Goal: Task Accomplishment & Management: Complete application form

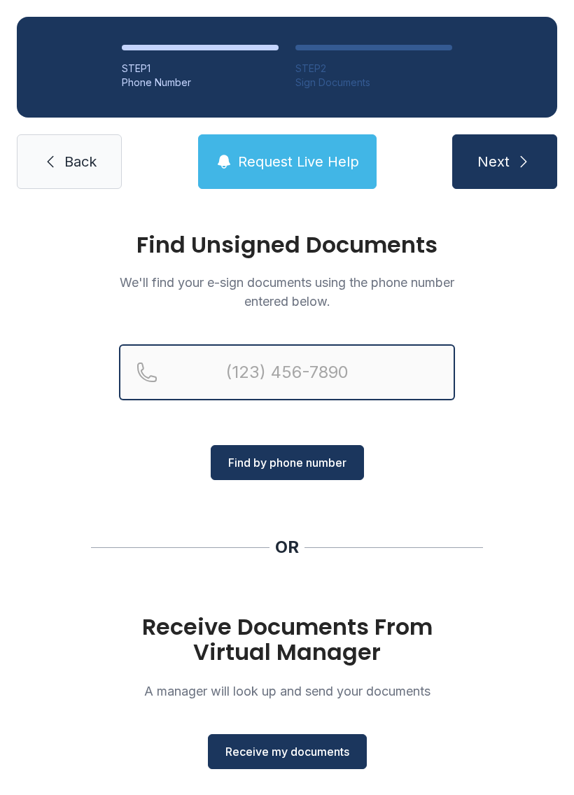
click at [341, 347] on input "Reservation phone number" at bounding box center [287, 372] width 336 height 56
type input "[PHONE_NUMBER]"
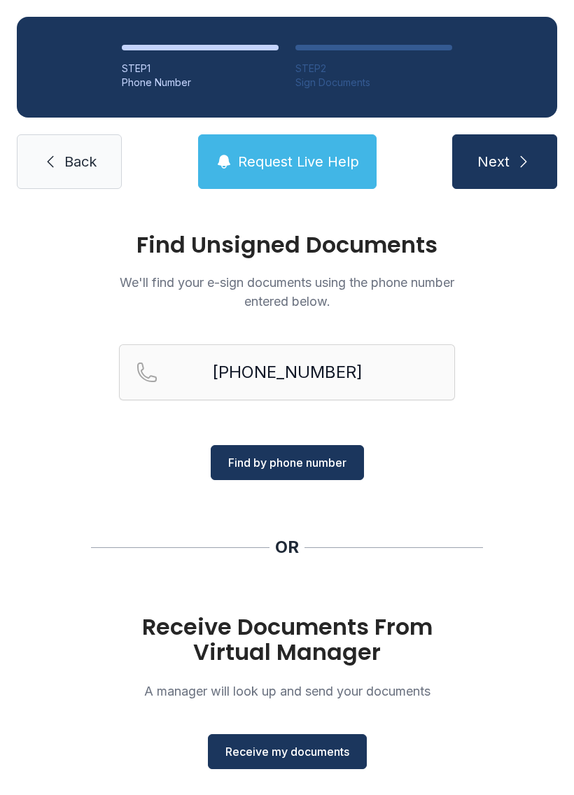
click at [316, 466] on span "Find by phone number" at bounding box center [287, 462] width 118 height 17
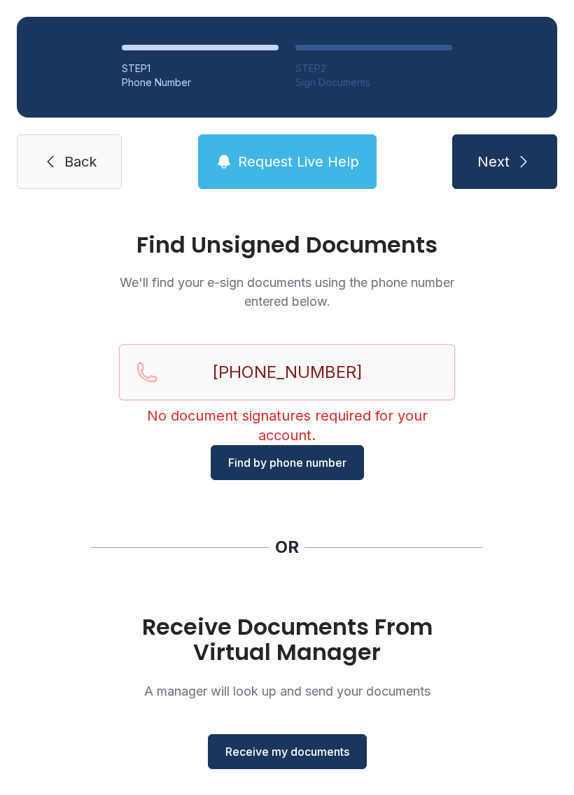
click at [327, 744] on span "Receive my documents" at bounding box center [287, 751] width 124 height 17
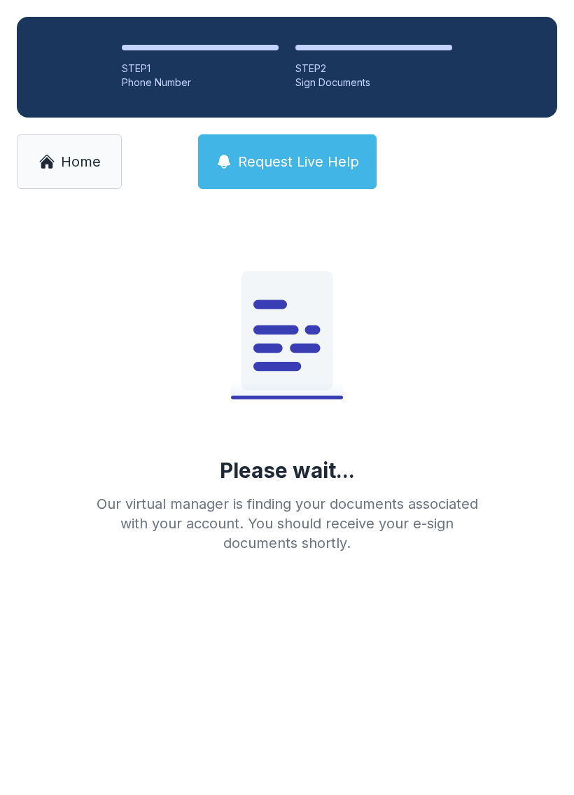
click at [73, 161] on span "Home" at bounding box center [81, 162] width 40 height 20
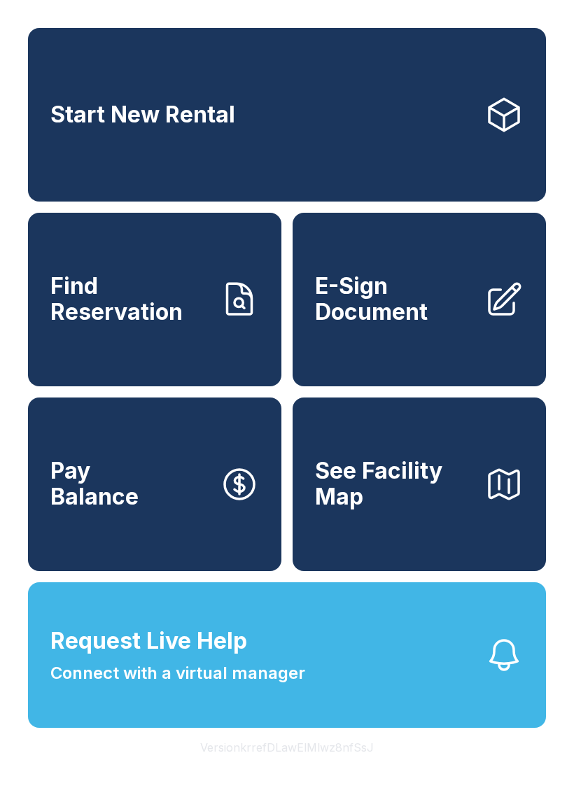
click at [444, 320] on span "E-Sign Document" at bounding box center [394, 299] width 158 height 51
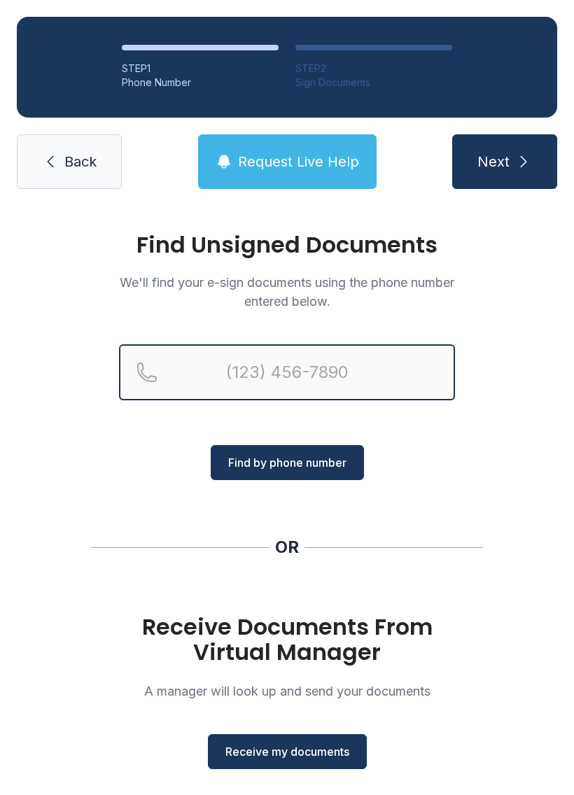
click at [335, 367] on input "Reservation phone number" at bounding box center [287, 372] width 336 height 56
type input "("
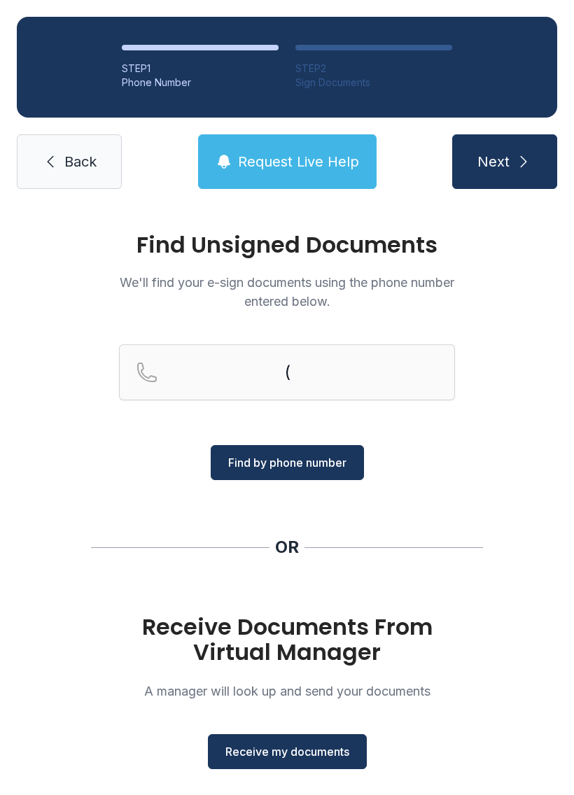
click at [73, 155] on span "Back" at bounding box center [80, 162] width 32 height 20
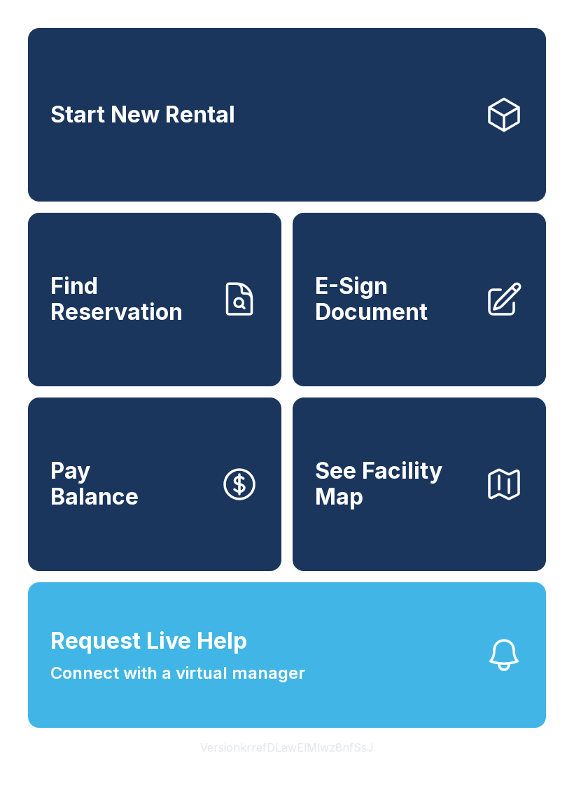
click at [413, 316] on span "E-Sign Document" at bounding box center [394, 299] width 158 height 51
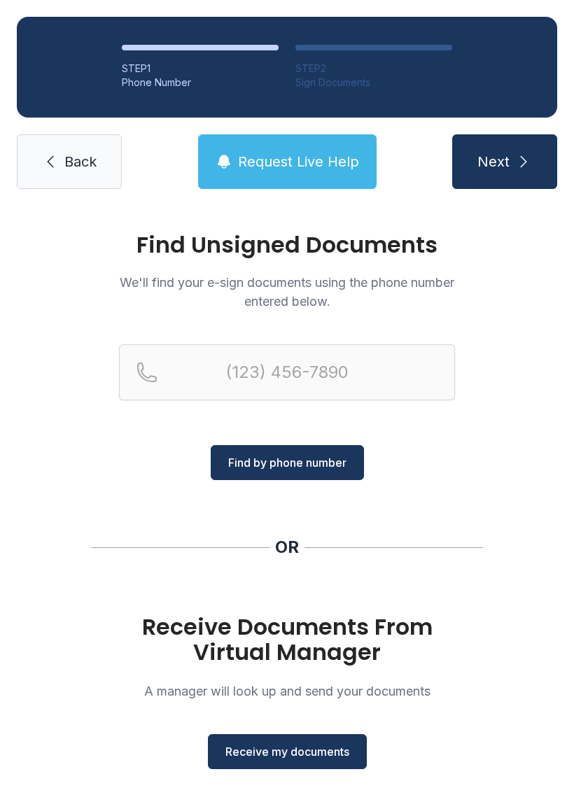
click at [304, 749] on span "Receive my documents" at bounding box center [287, 751] width 124 height 17
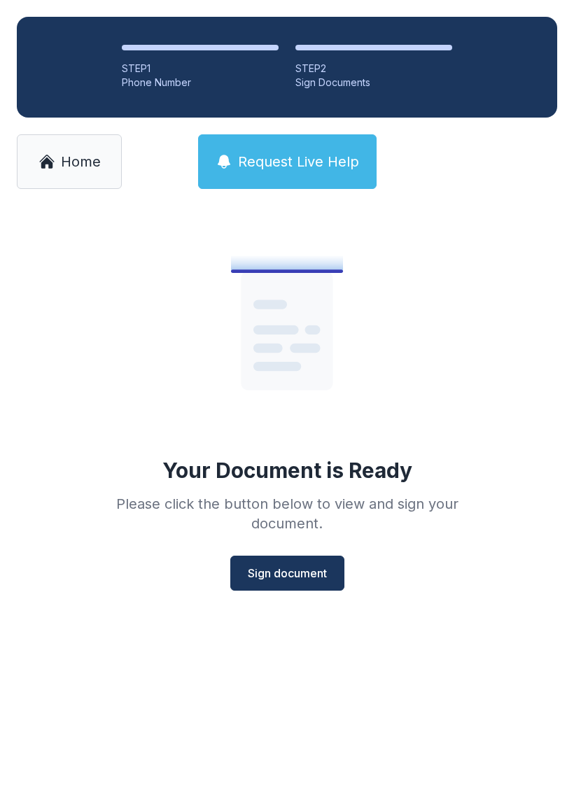
click at [302, 579] on span "Sign document" at bounding box center [287, 573] width 79 height 17
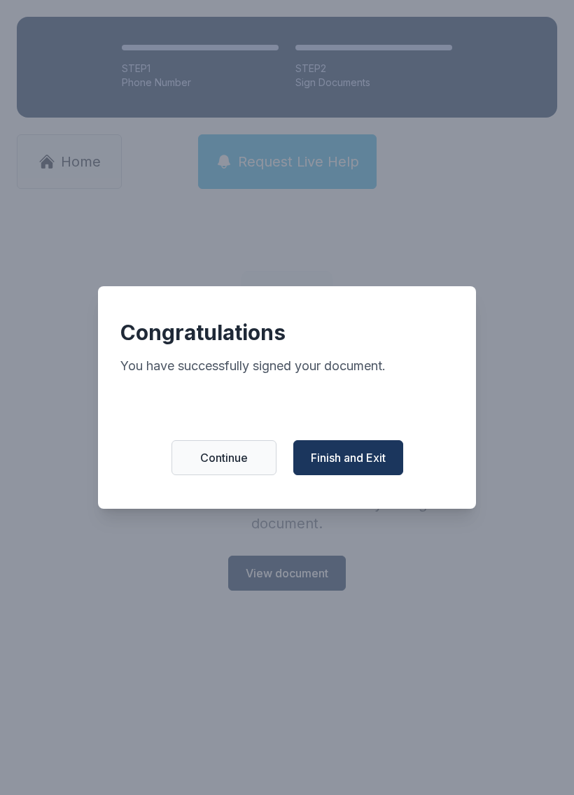
click at [348, 466] on span "Finish and Exit" at bounding box center [348, 457] width 75 height 17
